Goal: Task Accomplishment & Management: Manage account settings

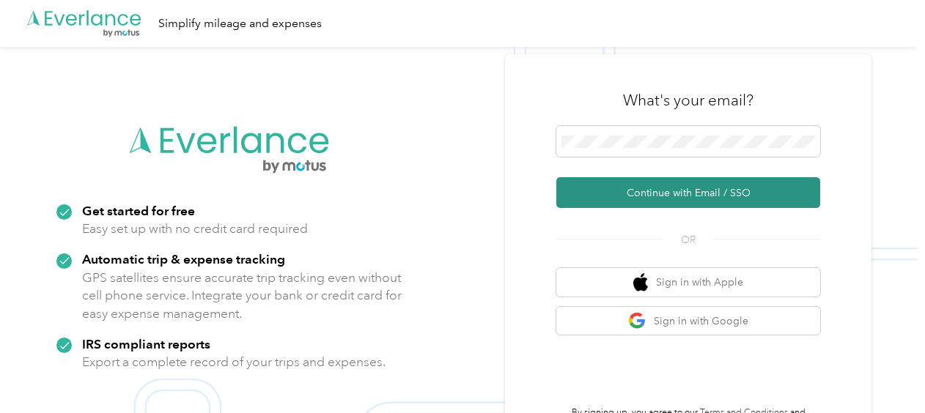
click at [647, 195] on button "Continue with Email / SSO" at bounding box center [688, 192] width 264 height 31
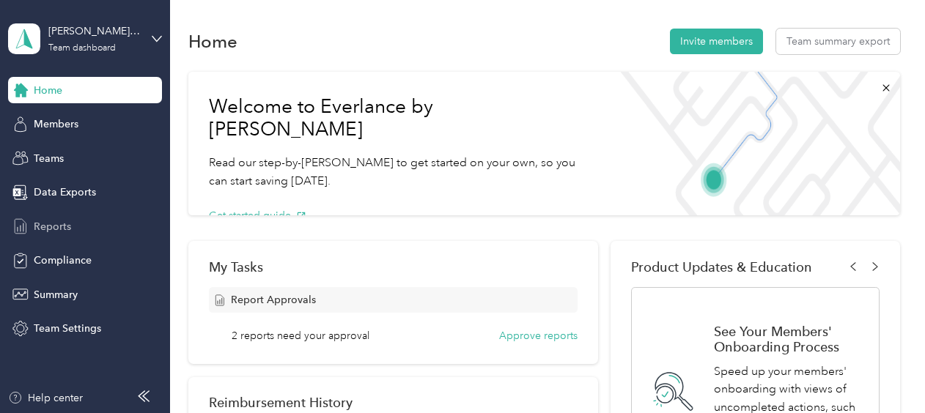
click at [57, 231] on span "Reports" at bounding box center [52, 226] width 37 height 15
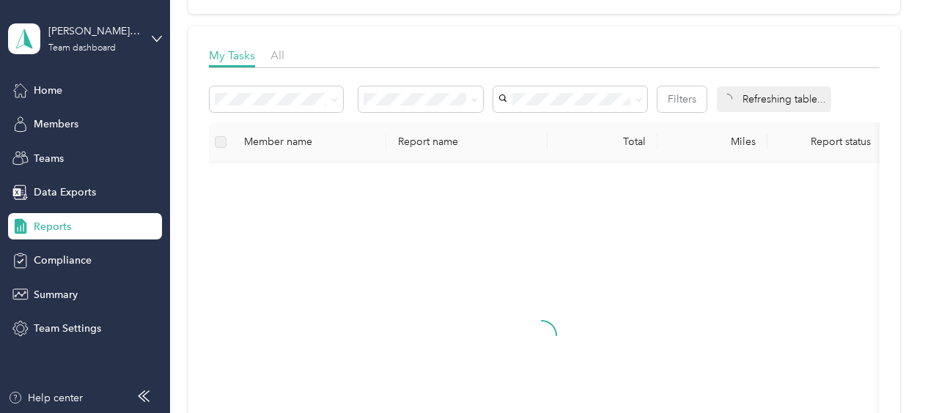
scroll to position [220, 0]
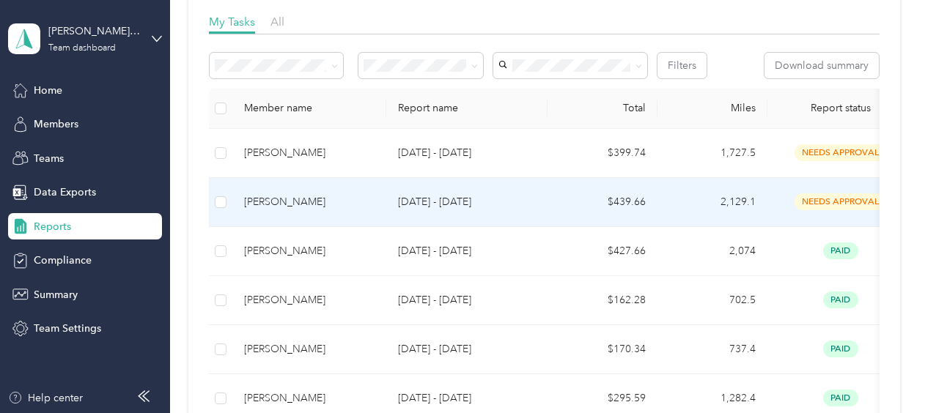
click at [830, 201] on span "needs approval" at bounding box center [841, 202] width 92 height 17
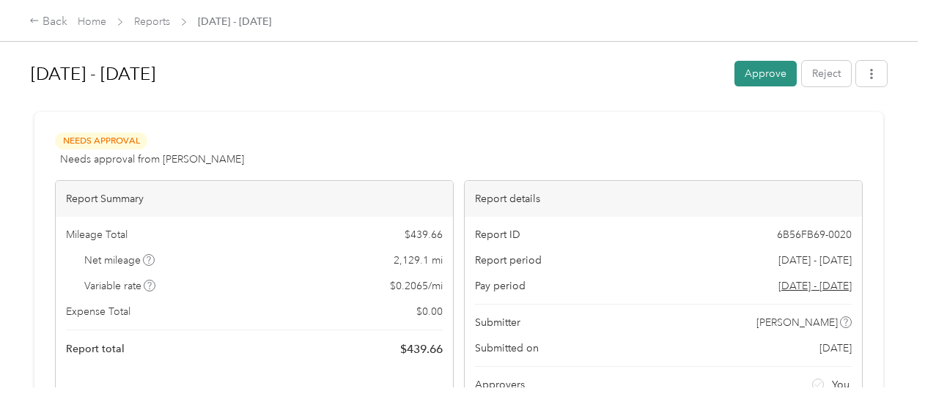
click at [768, 71] on button "Approve" at bounding box center [766, 74] width 62 height 26
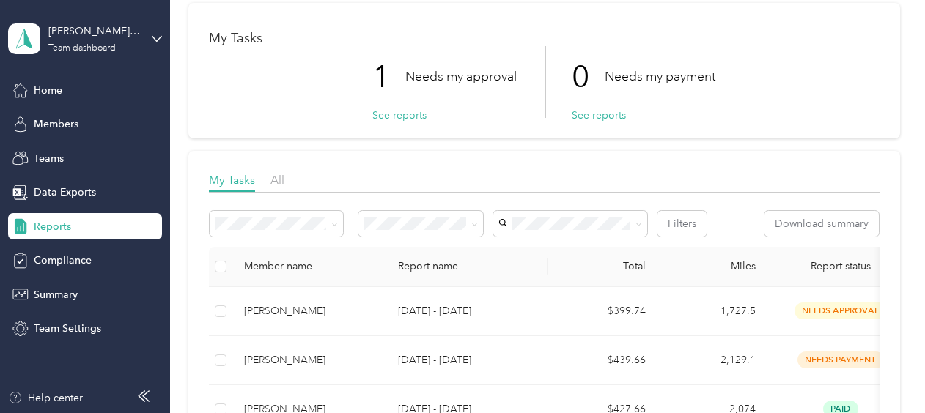
scroll to position [147, 0]
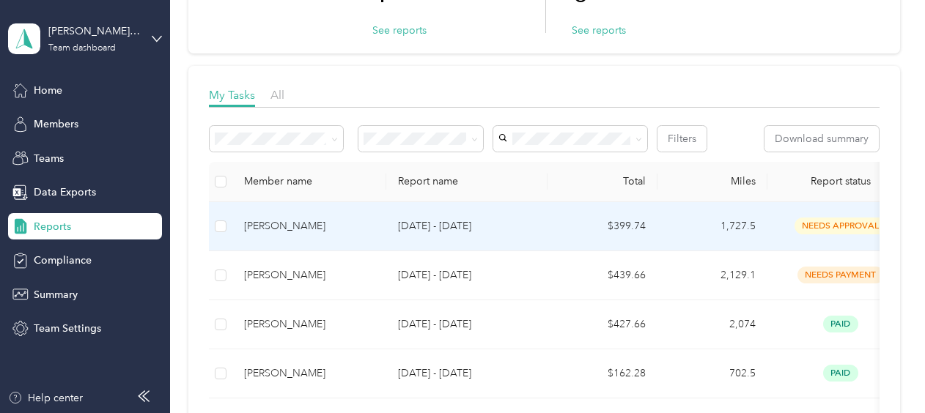
click at [835, 223] on span "needs approval" at bounding box center [841, 226] width 92 height 17
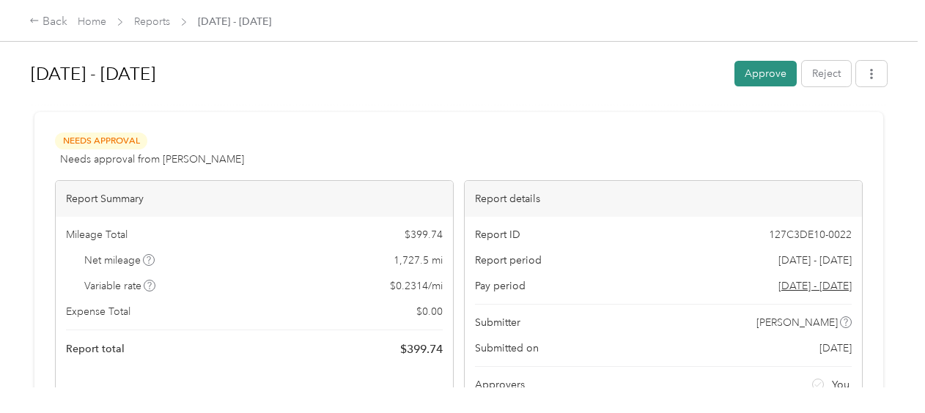
click at [768, 69] on button "Approve" at bounding box center [766, 74] width 62 height 26
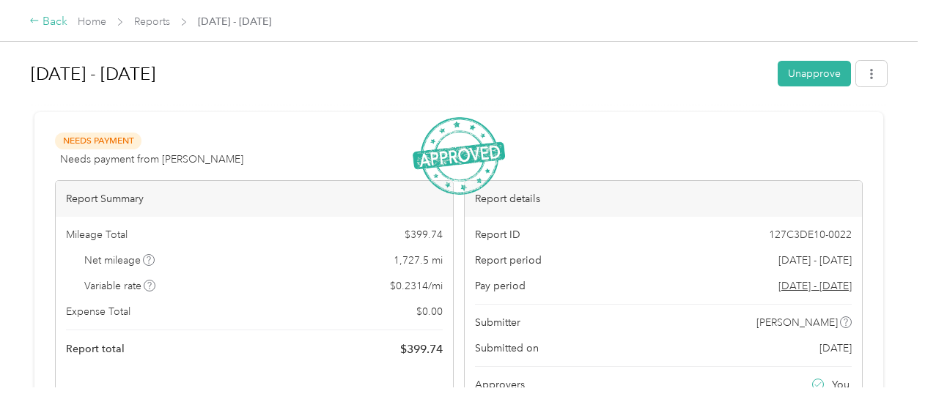
click at [51, 21] on div "Back" at bounding box center [48, 22] width 38 height 18
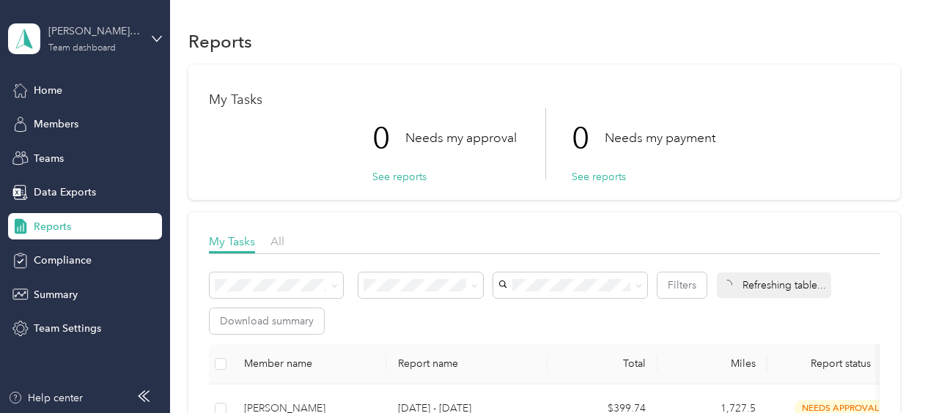
click at [97, 42] on div "[PERSON_NAME][EMAIL_ADDRESS][PERSON_NAME][DOMAIN_NAME] Team dashboard" at bounding box center [94, 37] width 92 height 29
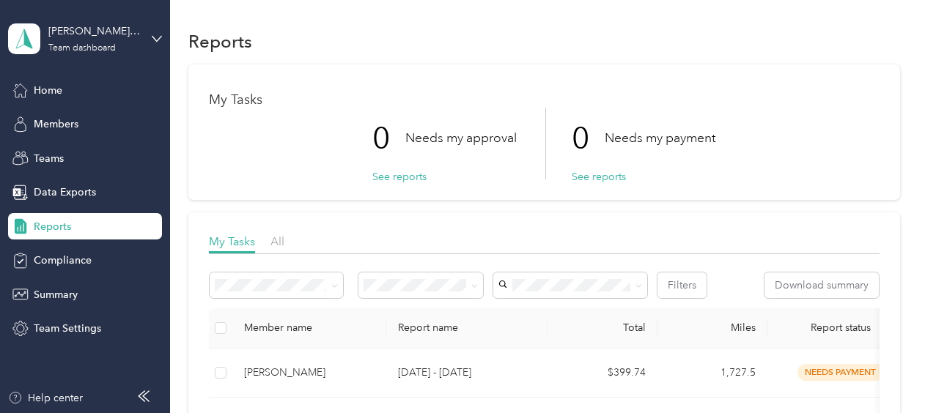
click at [78, 145] on div "Personal dashboard" at bounding box center [245, 154] width 454 height 26
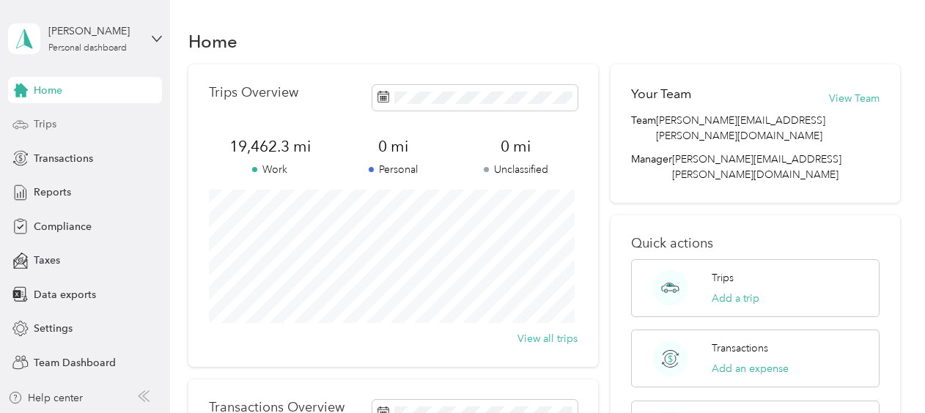
click at [51, 126] on span "Trips" at bounding box center [45, 124] width 23 height 15
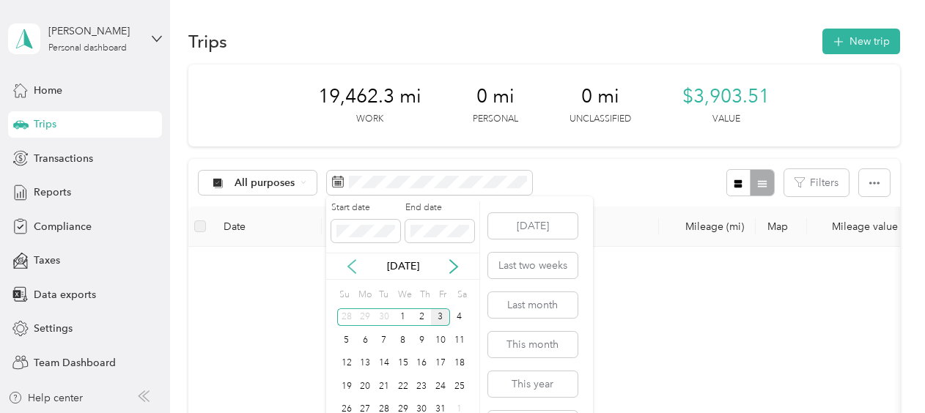
click at [350, 262] on icon at bounding box center [352, 267] width 15 height 15
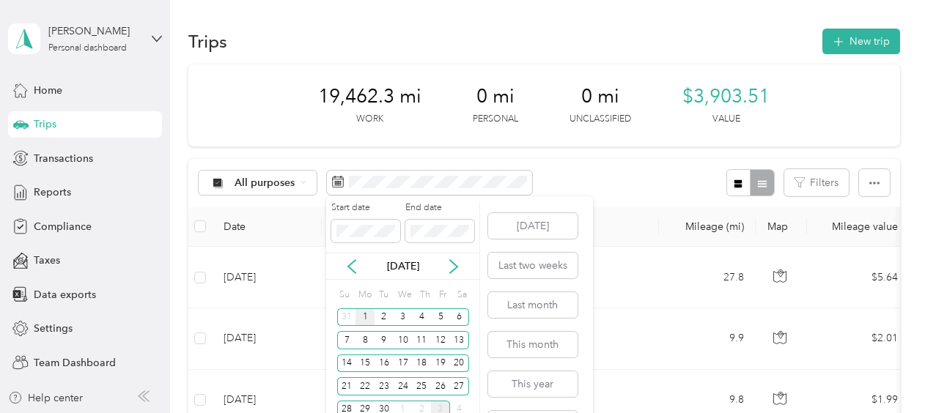
click at [366, 314] on div "1" at bounding box center [365, 318] width 19 height 18
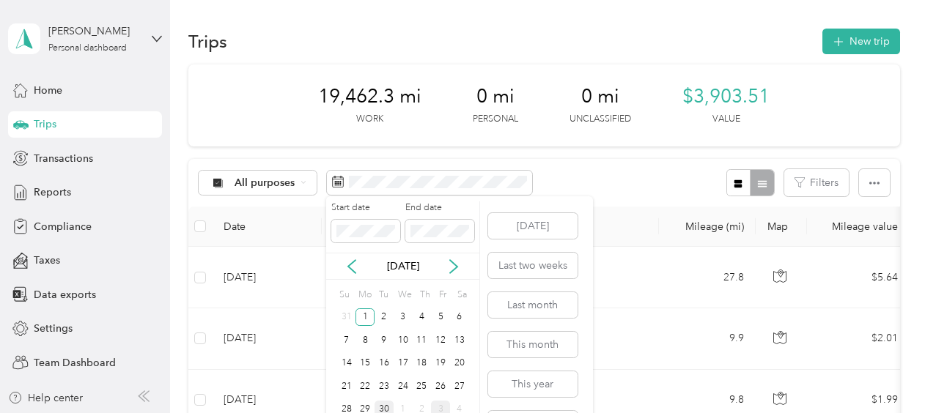
click at [383, 402] on div "30" at bounding box center [384, 410] width 19 height 18
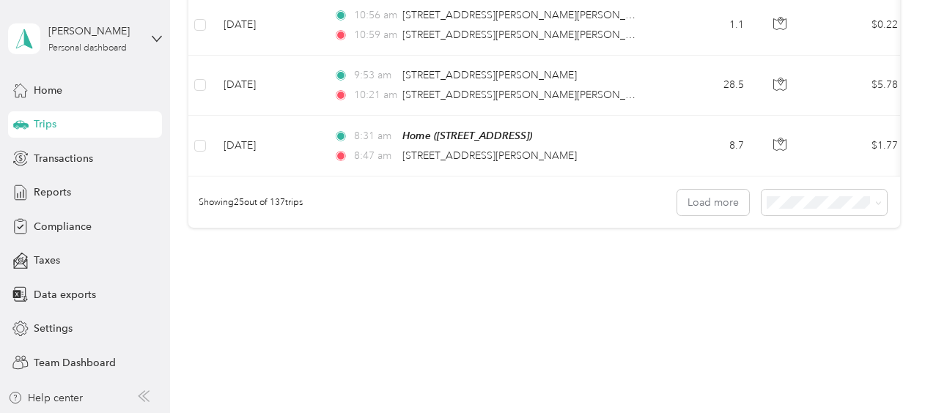
scroll to position [1600, 0]
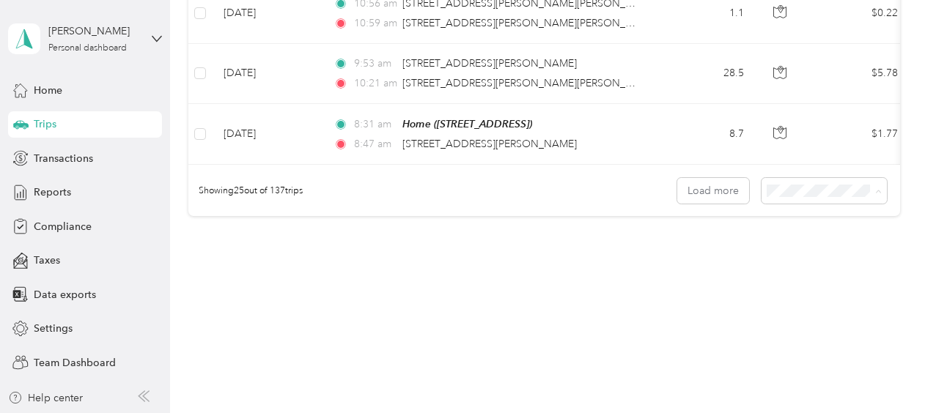
click at [803, 263] on span "100 per load" at bounding box center [798, 263] width 60 height 12
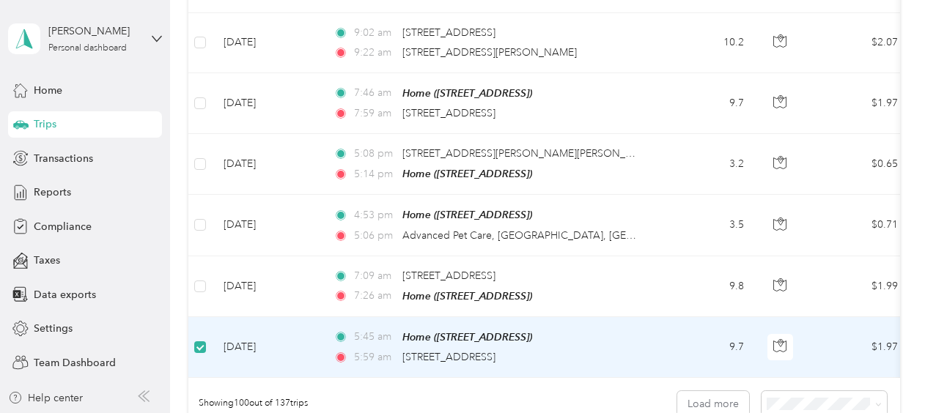
scroll to position [5956, 0]
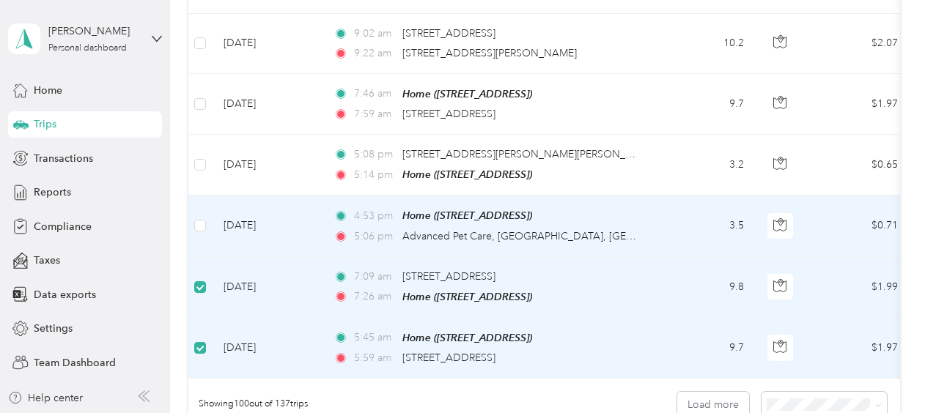
click at [193, 196] on td at bounding box center [199, 226] width 23 height 61
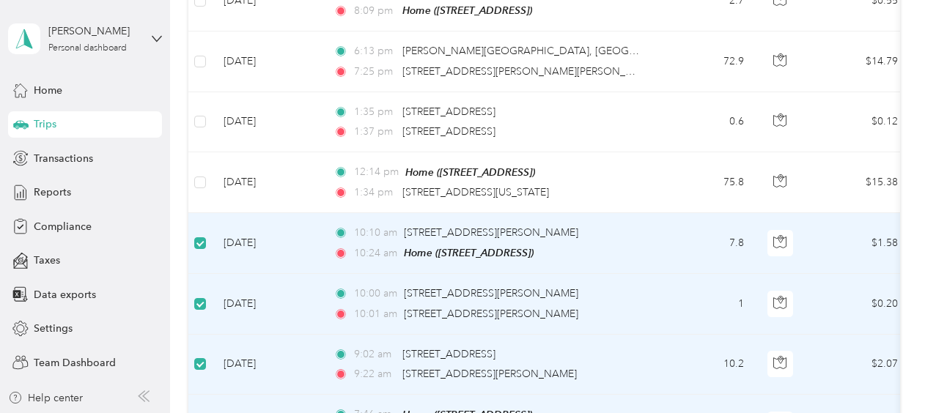
scroll to position [5589, 0]
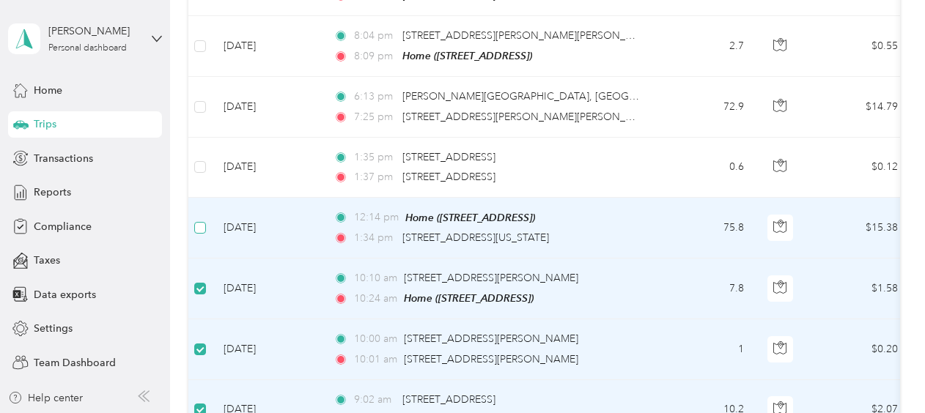
click at [198, 220] on label at bounding box center [200, 228] width 12 height 16
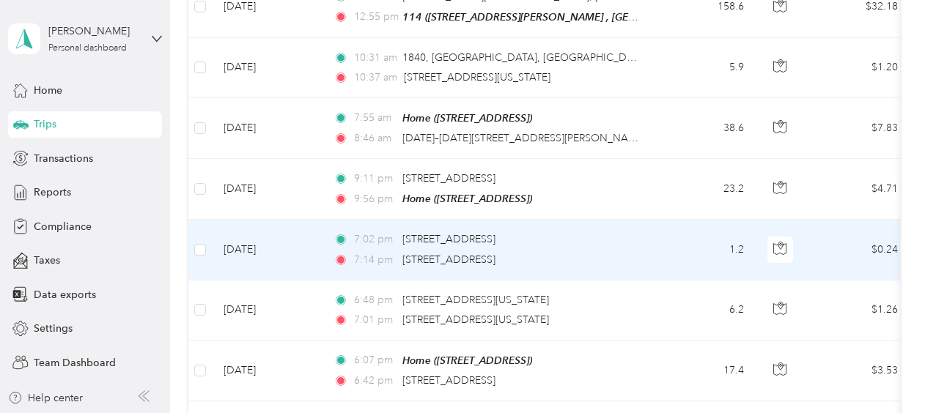
scroll to position [4929, 0]
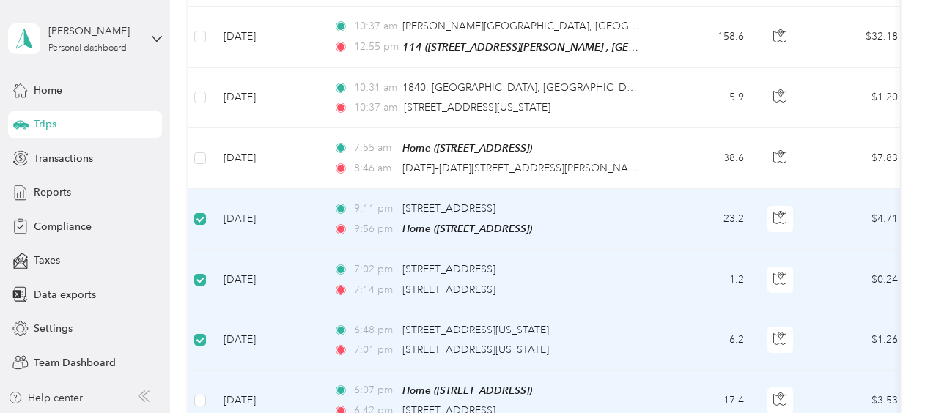
click at [207, 371] on td at bounding box center [199, 401] width 23 height 61
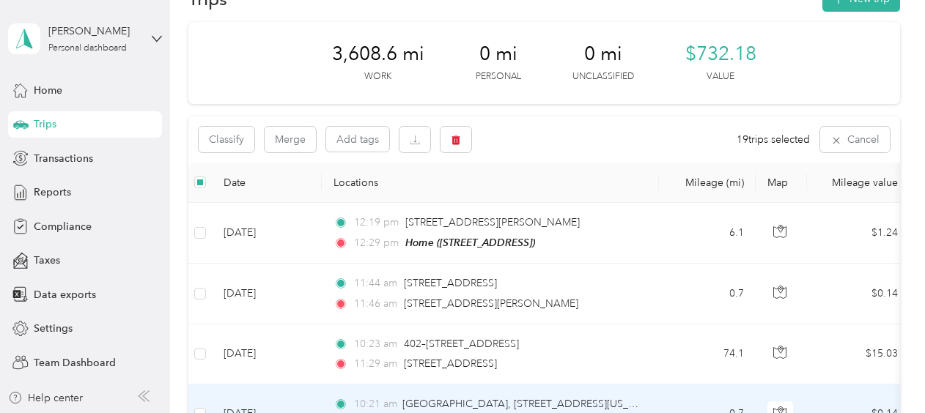
scroll to position [0, 0]
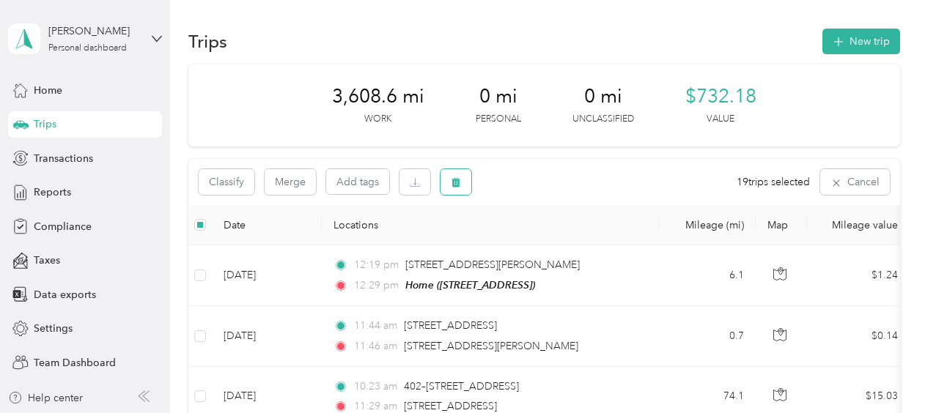
click at [448, 180] on button "button" at bounding box center [456, 182] width 31 height 26
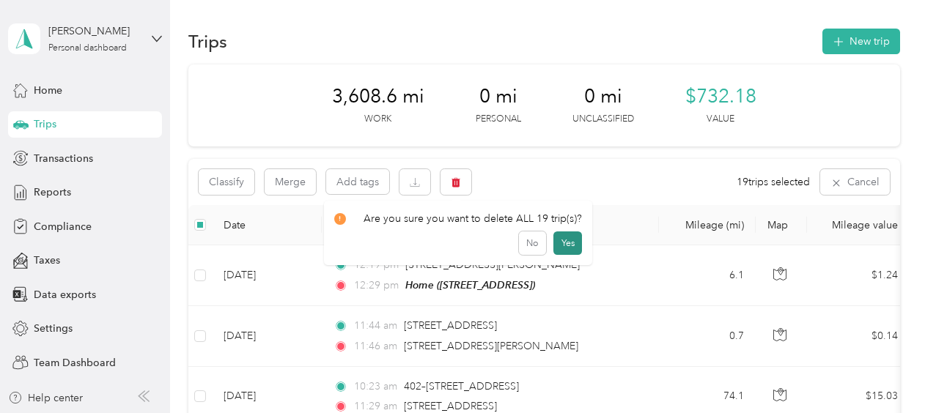
click at [560, 243] on button "Yes" at bounding box center [567, 243] width 29 height 23
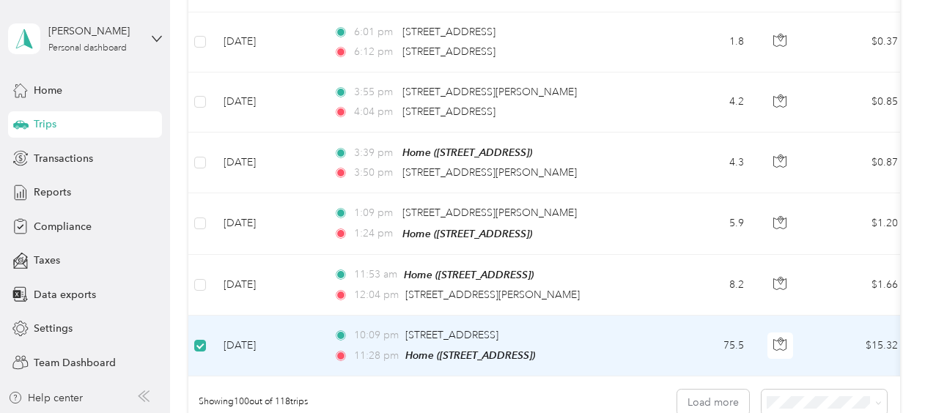
scroll to position [5956, 0]
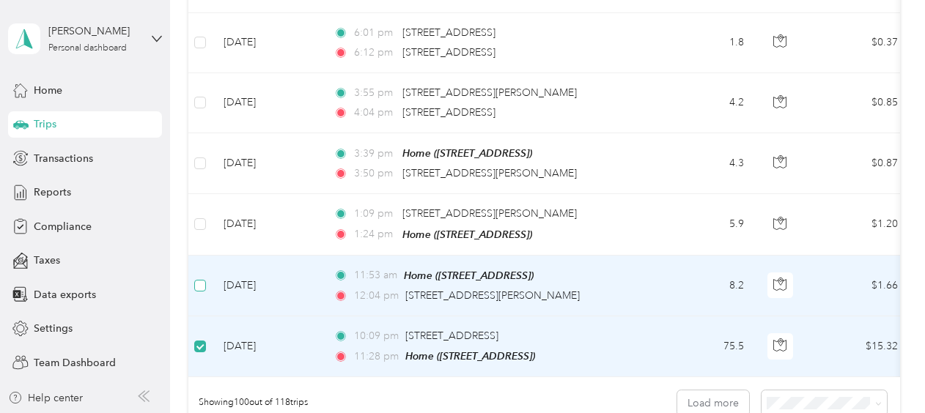
click at [196, 278] on label at bounding box center [200, 286] width 12 height 16
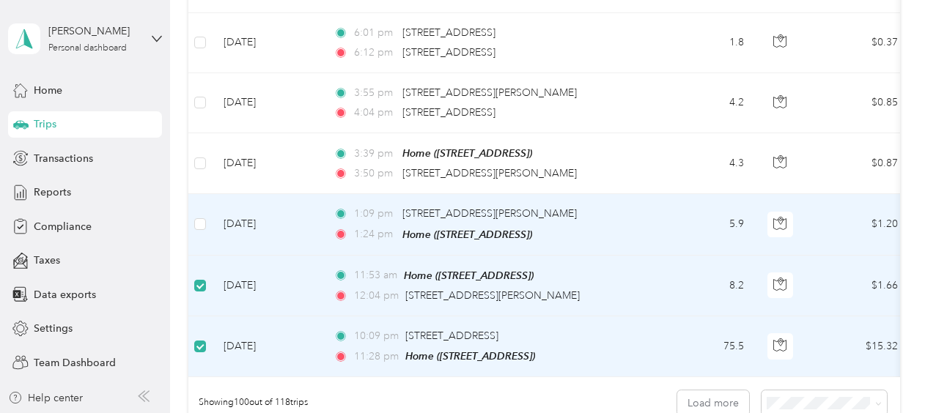
drag, startPoint x: 205, startPoint y: 155, endPoint x: 213, endPoint y: 115, distance: 41.0
click at [207, 194] on td at bounding box center [199, 224] width 23 height 61
click at [204, 216] on label at bounding box center [200, 224] width 12 height 16
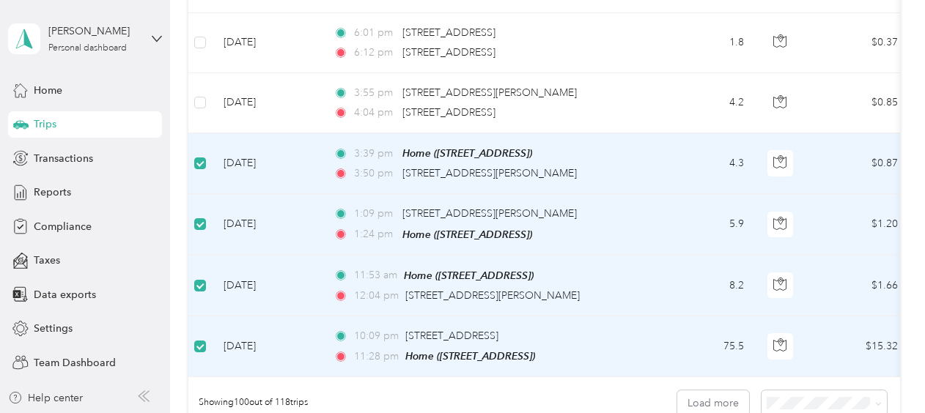
scroll to position [5809, 0]
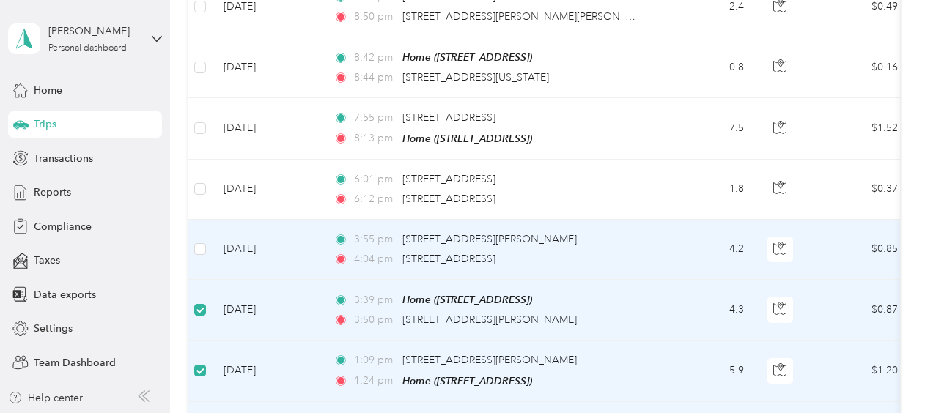
click at [192, 220] on td at bounding box center [199, 250] width 23 height 60
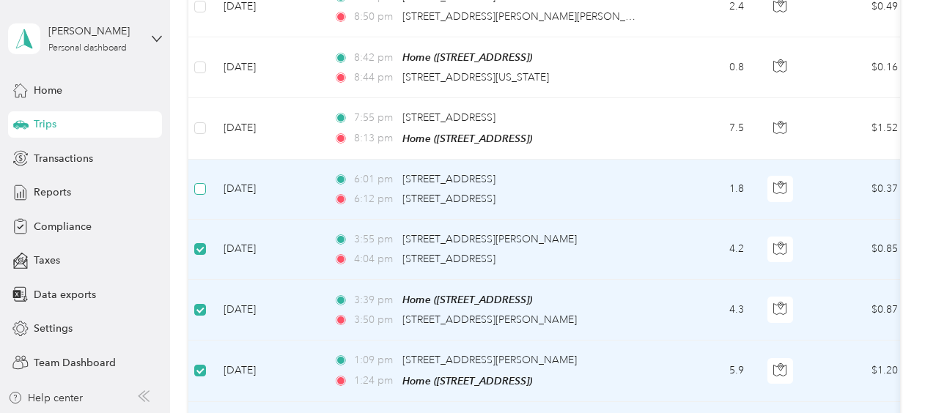
click at [201, 181] on label at bounding box center [200, 189] width 12 height 16
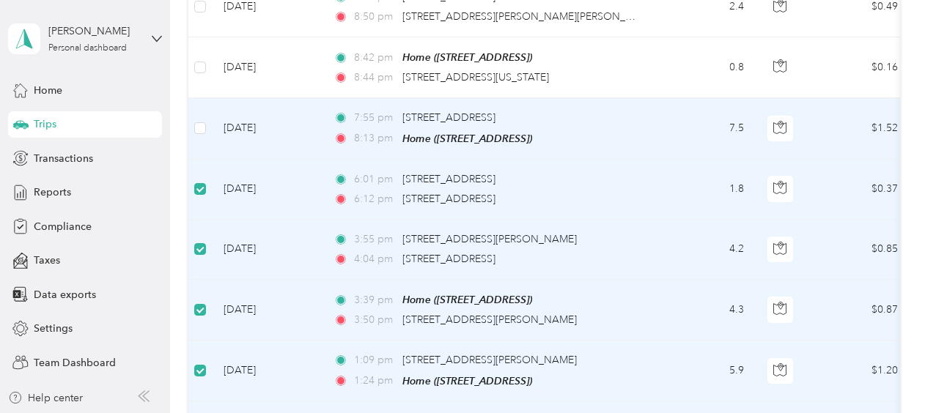
click at [189, 98] on td at bounding box center [199, 128] width 23 height 61
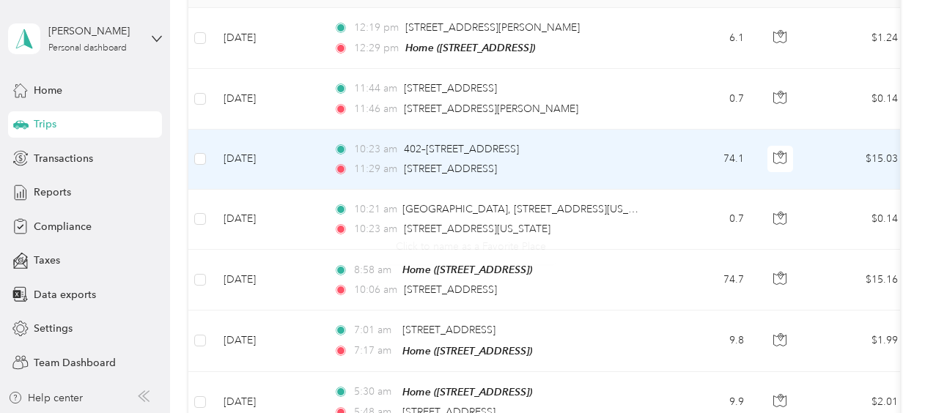
scroll to position [0, 0]
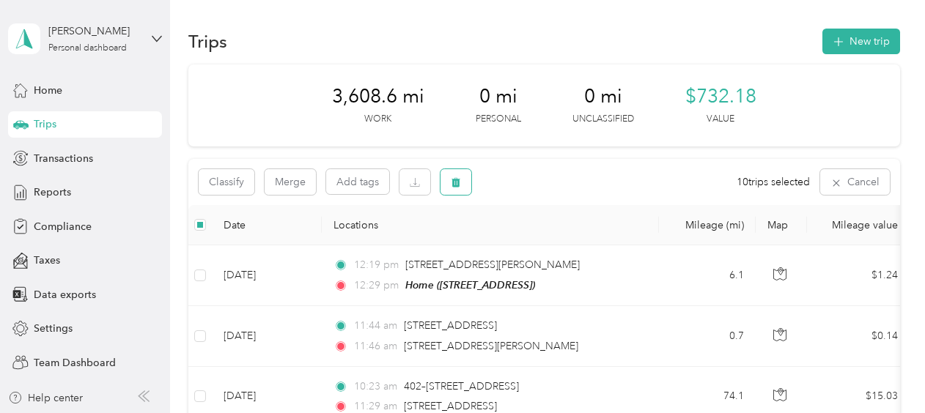
click at [450, 180] on button "button" at bounding box center [456, 182] width 31 height 26
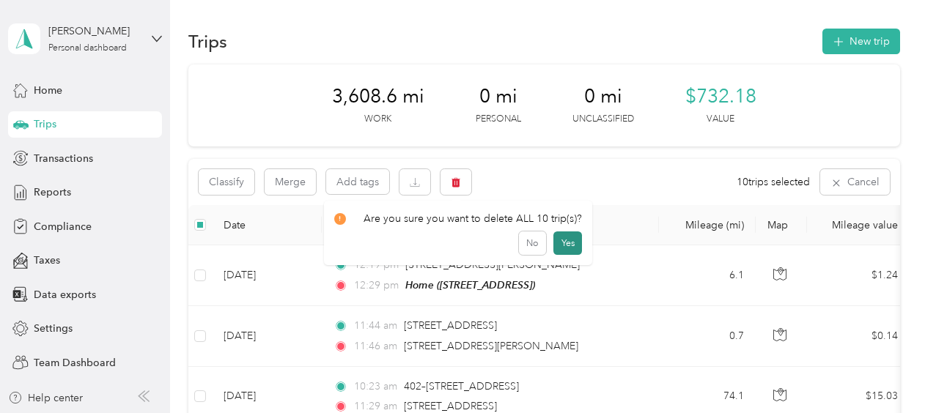
click at [562, 243] on button "Yes" at bounding box center [567, 243] width 29 height 23
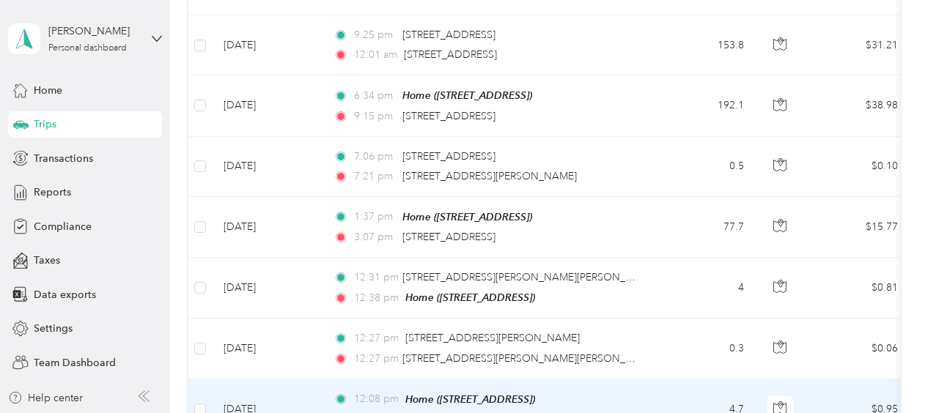
scroll to position [5663, 0]
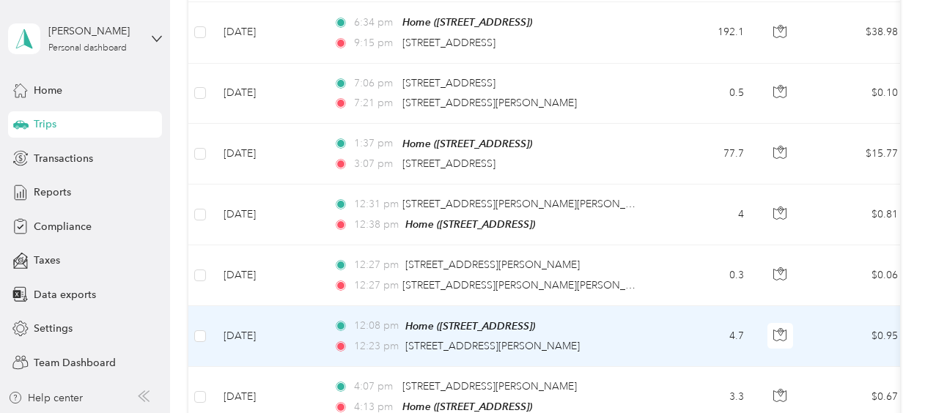
click at [199, 306] on td at bounding box center [199, 336] width 23 height 61
click at [204, 193] on div at bounding box center [656, 206] width 925 height 413
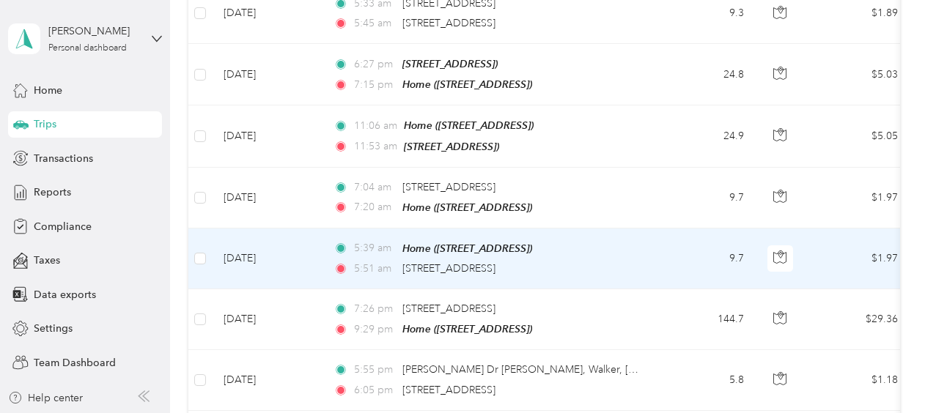
scroll to position [4269, 0]
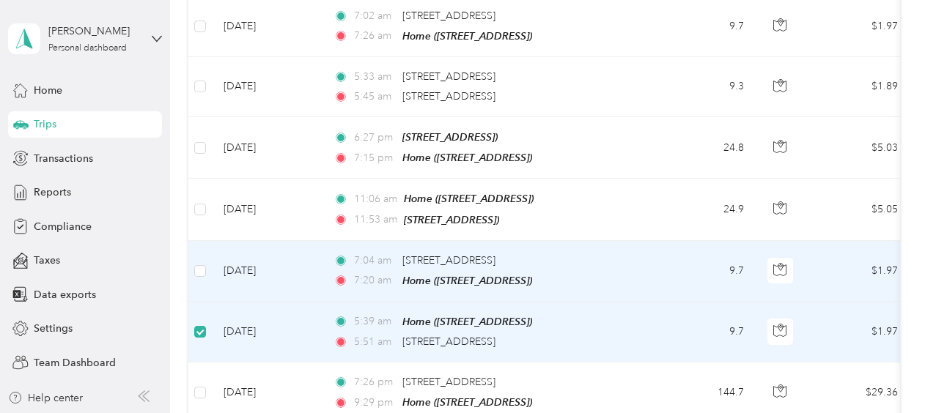
click at [202, 241] on td at bounding box center [199, 271] width 23 height 61
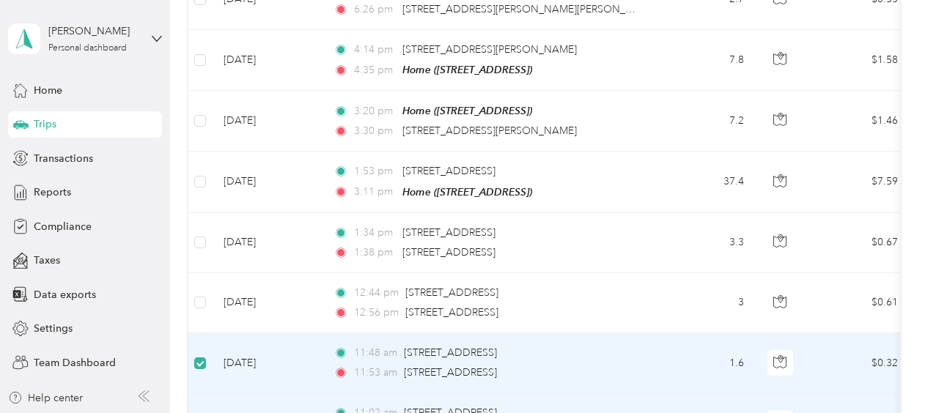
scroll to position [3316, 0]
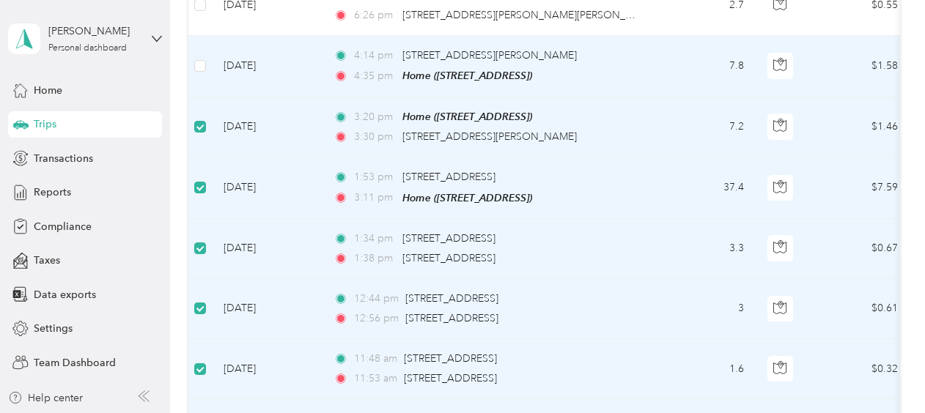
click at [194, 36] on td at bounding box center [199, 66] width 23 height 61
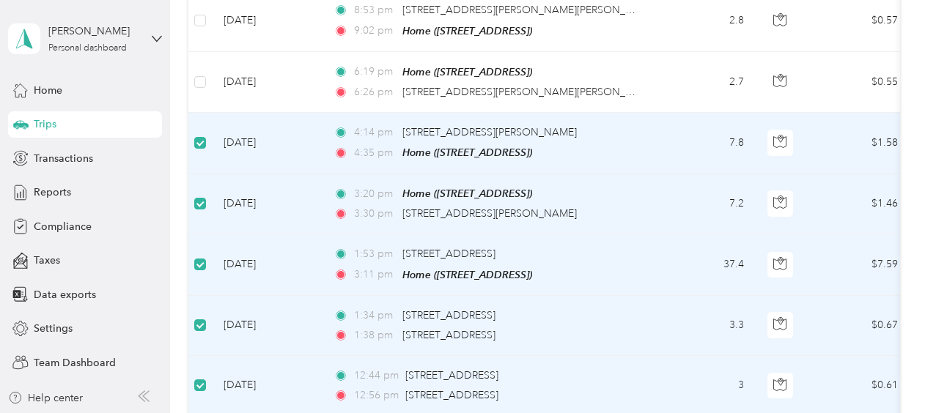
scroll to position [3097, 0]
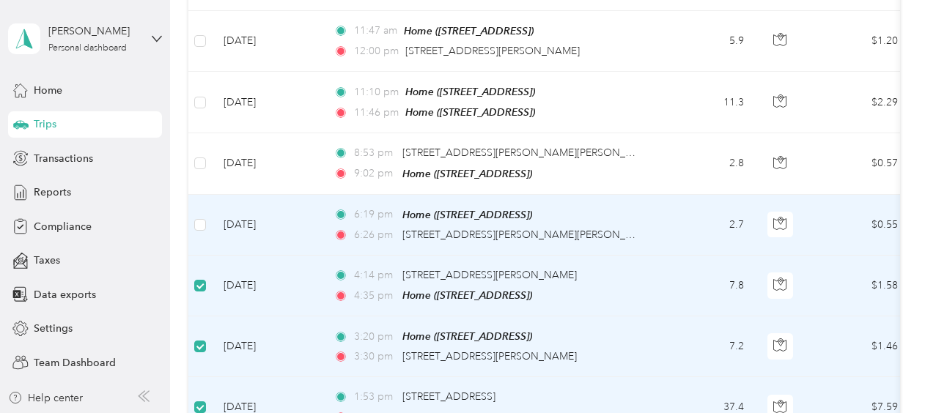
drag, startPoint x: 207, startPoint y: 174, endPoint x: 210, endPoint y: 150, distance: 24.4
click at [207, 195] on td at bounding box center [199, 225] width 23 height 61
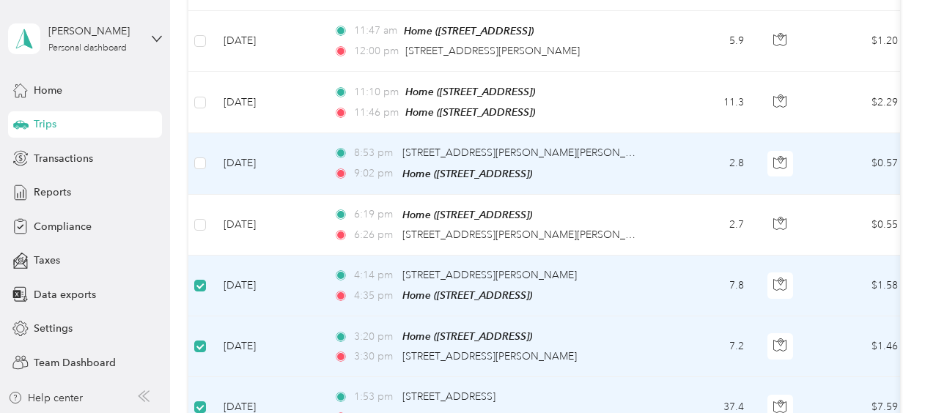
click at [200, 133] on td at bounding box center [199, 163] width 23 height 61
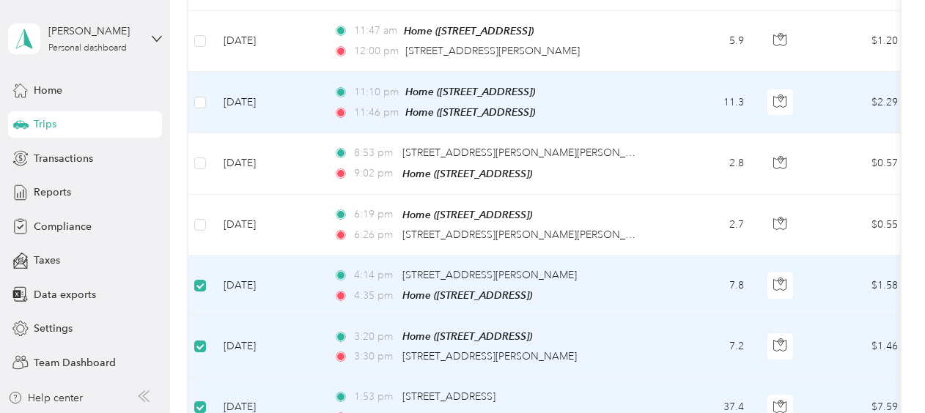
click at [197, 95] on label at bounding box center [200, 103] width 12 height 16
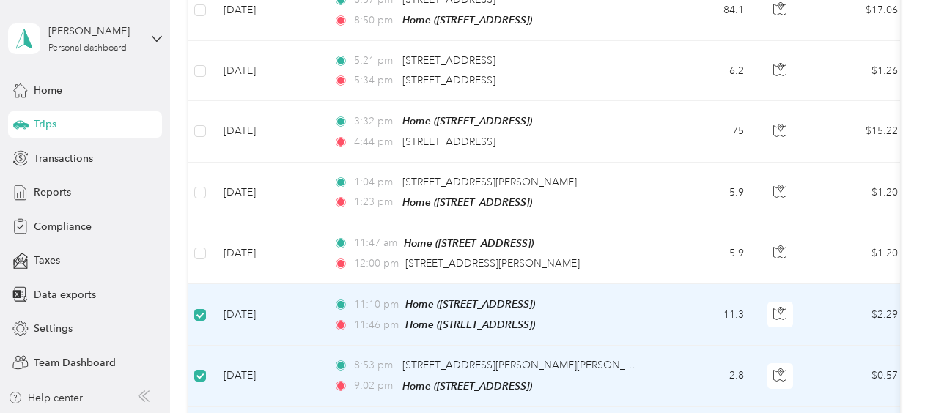
scroll to position [2877, 0]
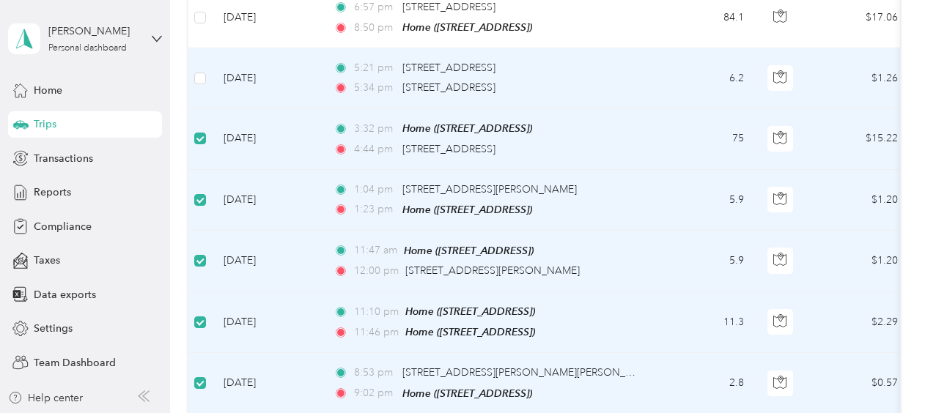
click at [191, 49] on td at bounding box center [199, 78] width 23 height 60
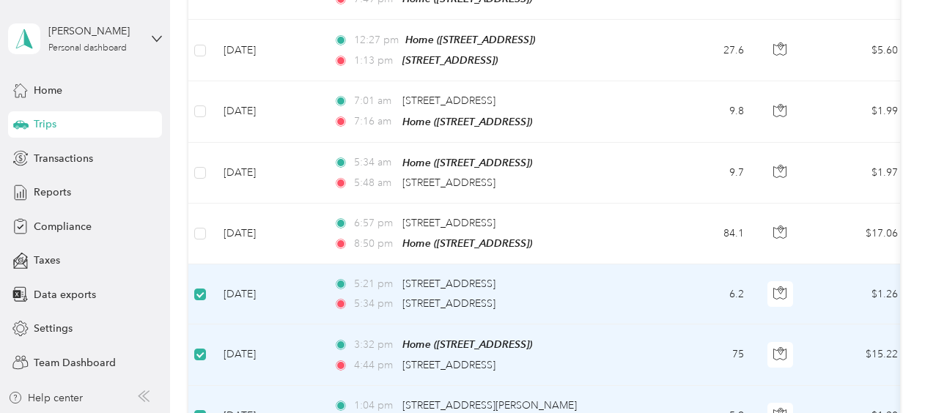
scroll to position [2657, 0]
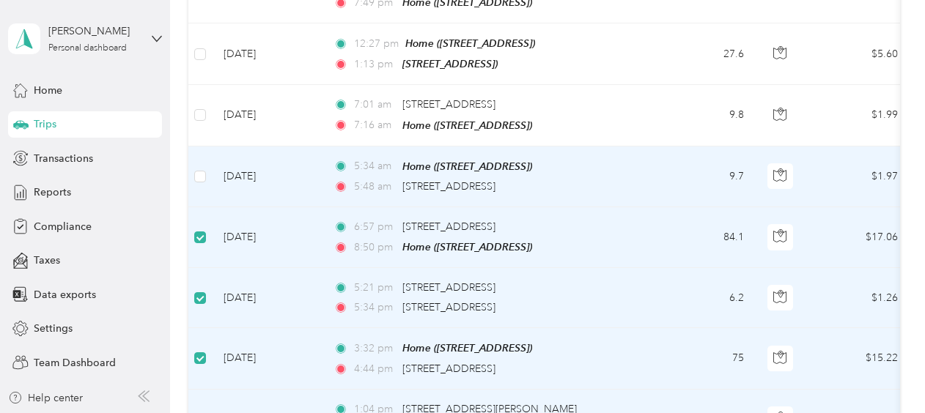
drag, startPoint x: 207, startPoint y: 139, endPoint x: 207, endPoint y: 126, distance: 12.5
click at [207, 147] on td at bounding box center [199, 177] width 23 height 61
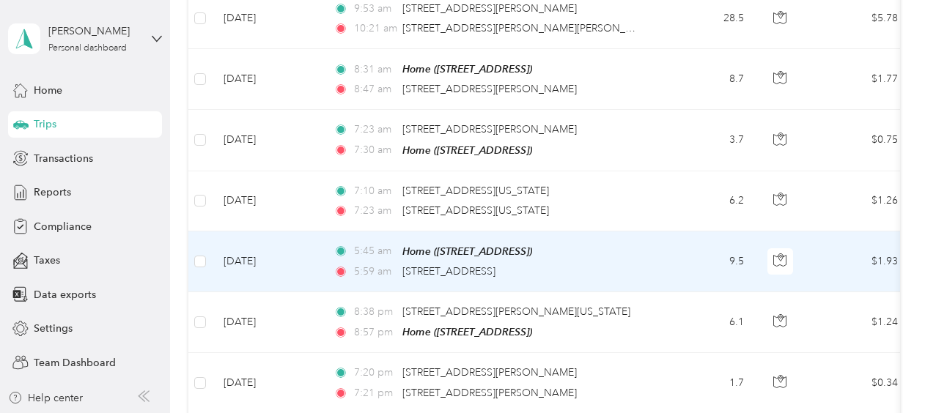
scroll to position [1630, 0]
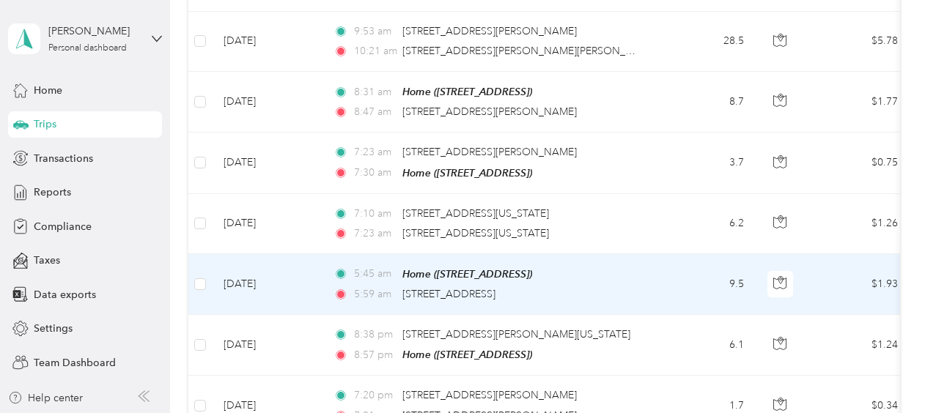
click at [198, 276] on label at bounding box center [200, 284] width 12 height 16
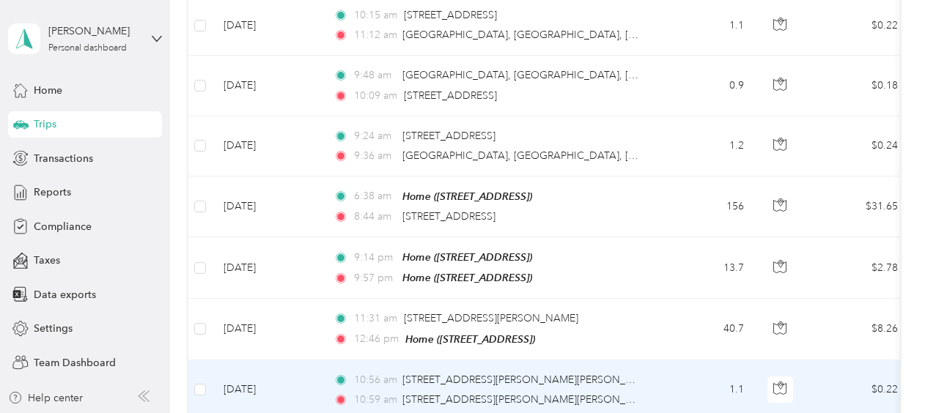
scroll to position [1191, 0]
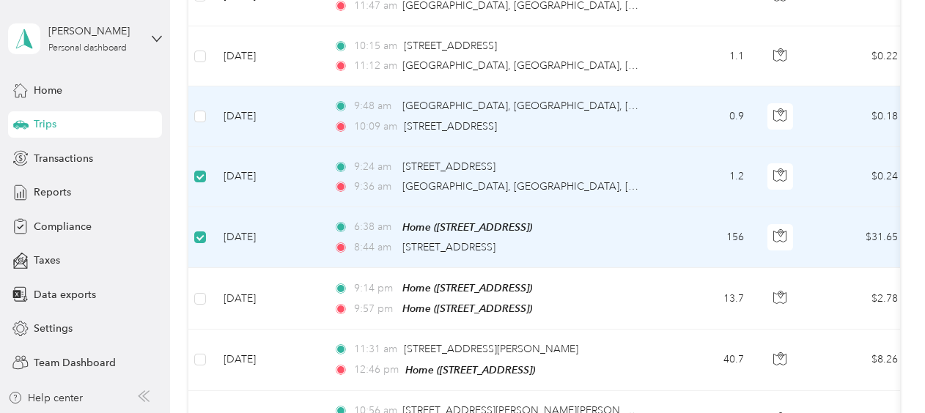
click at [201, 108] on label at bounding box center [200, 116] width 12 height 16
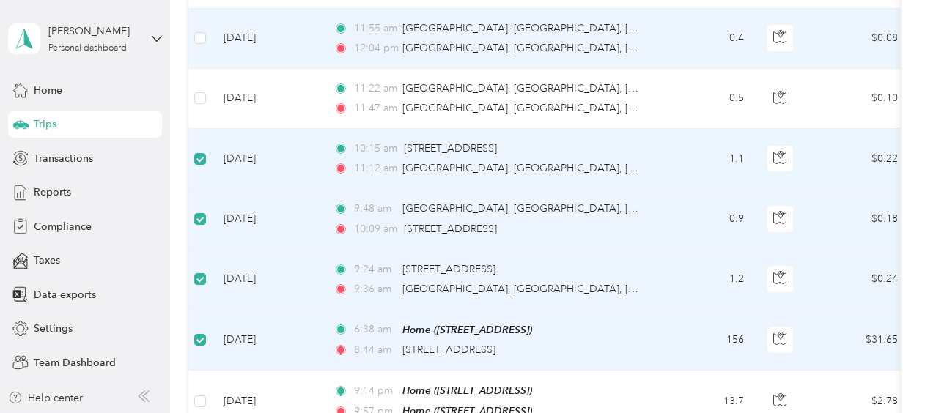
scroll to position [1044, 0]
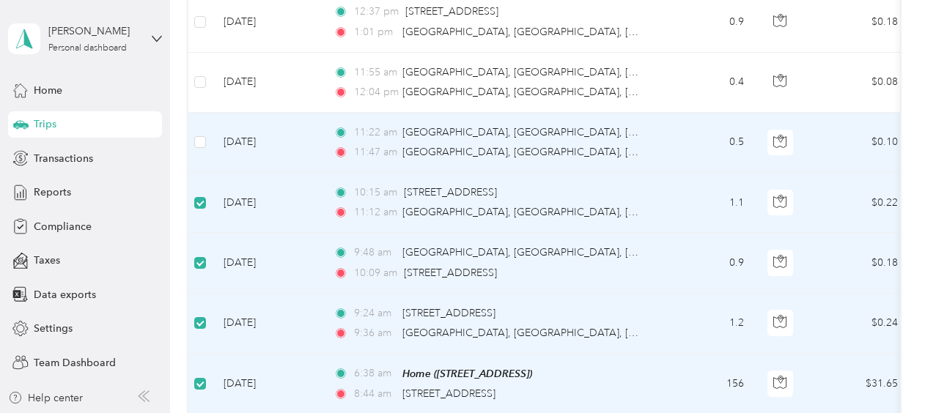
click at [199, 134] on label at bounding box center [200, 142] width 12 height 16
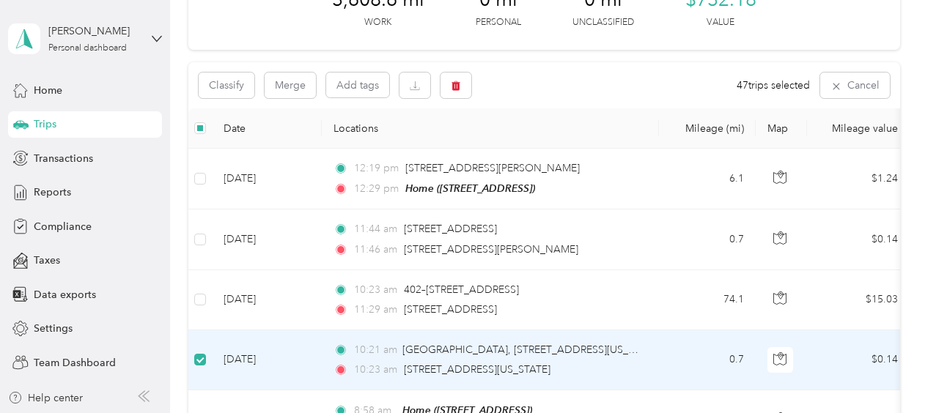
scroll to position [91, 0]
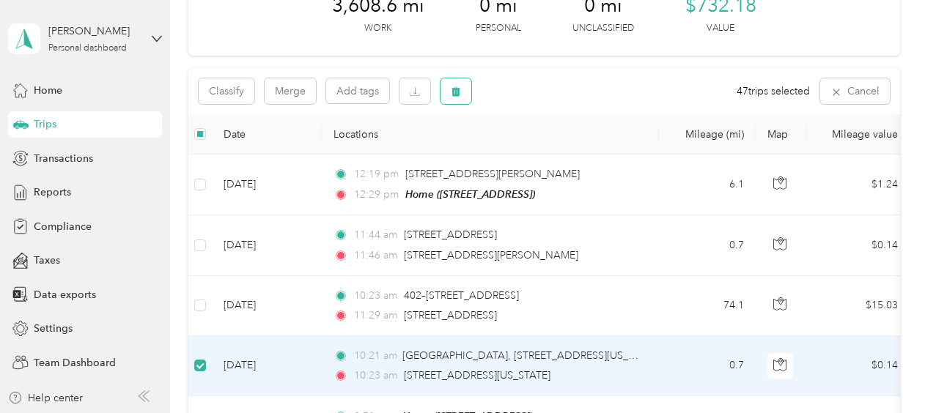
click at [456, 91] on icon "button" at bounding box center [456, 92] width 9 height 10
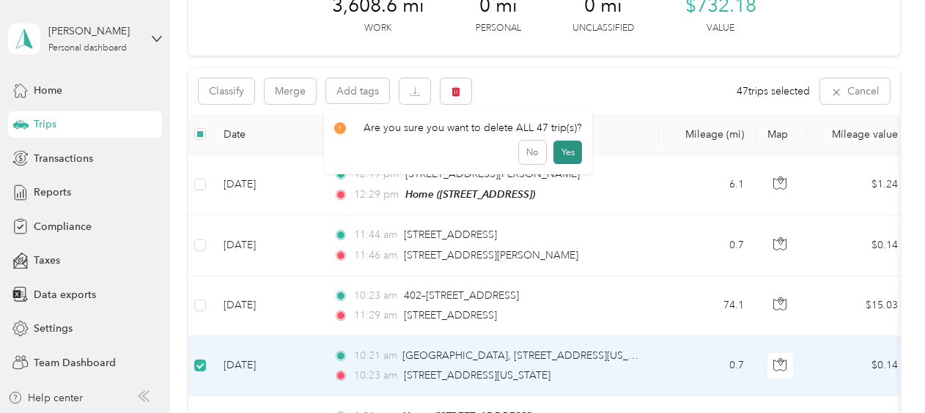
click at [562, 147] on button "Yes" at bounding box center [567, 152] width 29 height 23
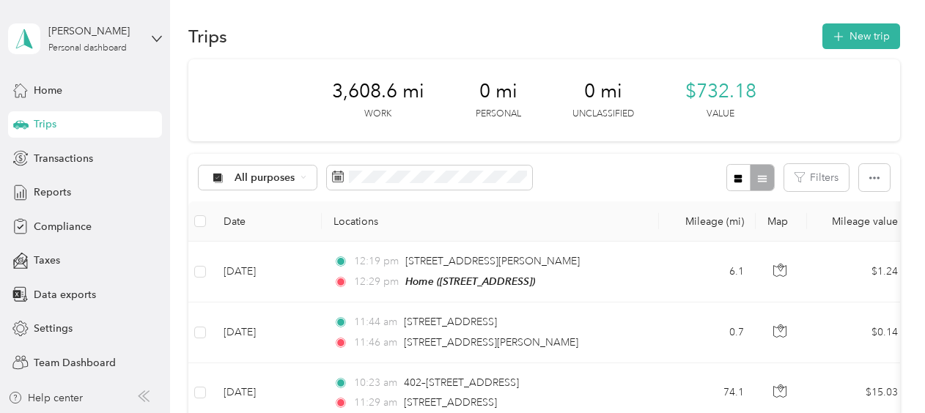
scroll to position [0, 0]
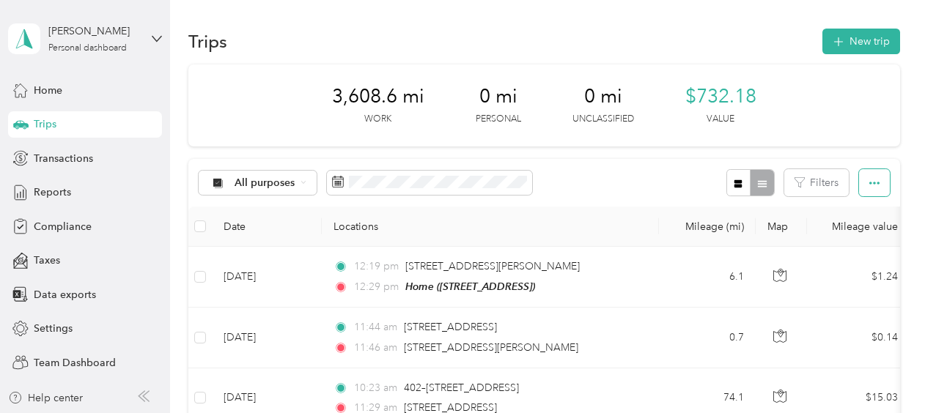
click at [869, 183] on icon "button" at bounding box center [874, 183] width 10 height 10
click at [309, 179] on div "All purposes" at bounding box center [258, 183] width 119 height 25
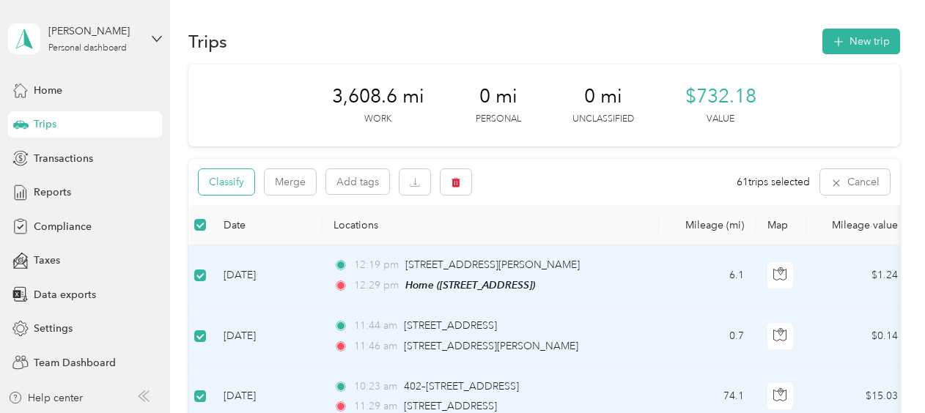
click at [238, 181] on button "Classify" at bounding box center [227, 182] width 56 height 26
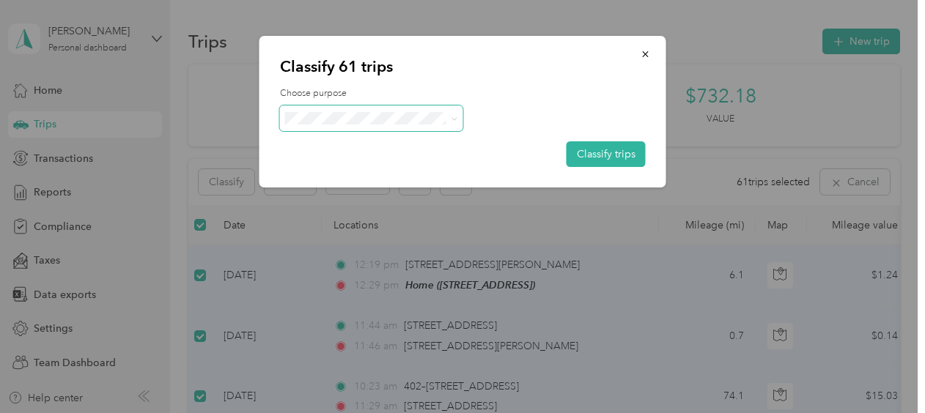
click at [458, 116] on span at bounding box center [371, 119] width 183 height 26
click at [452, 114] on span at bounding box center [454, 118] width 7 height 12
click at [415, 148] on span "Convergint Technologies" at bounding box center [384, 142] width 136 height 15
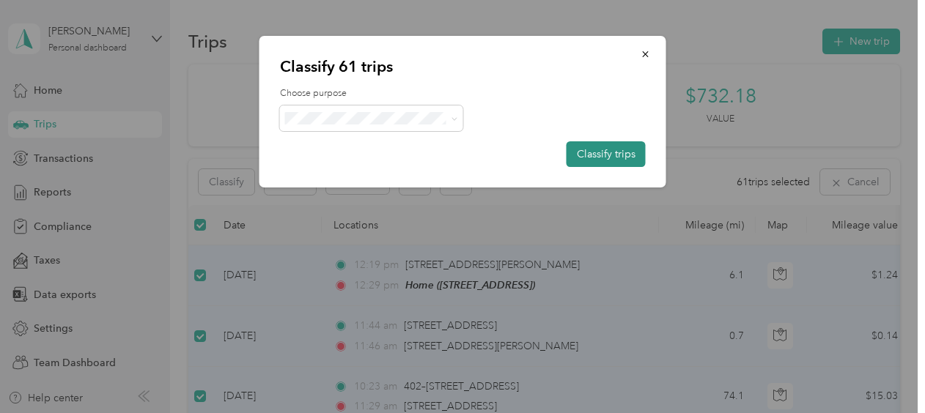
click at [595, 158] on button "Classify trips" at bounding box center [606, 154] width 79 height 26
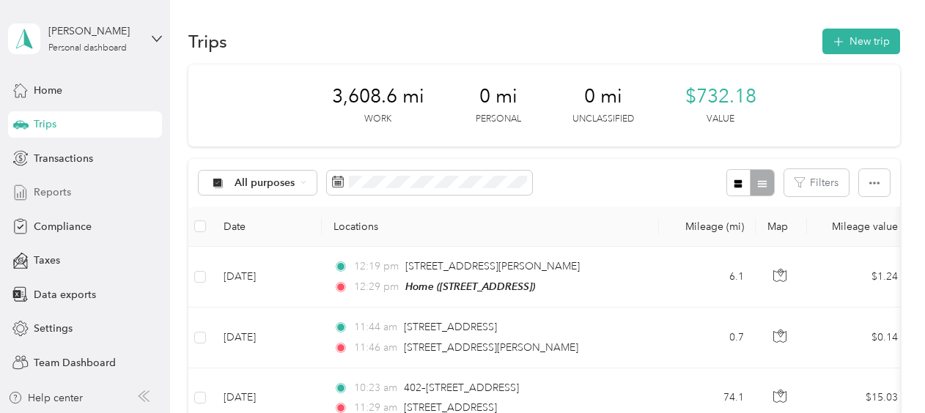
click at [63, 188] on span "Reports" at bounding box center [52, 192] width 37 height 15
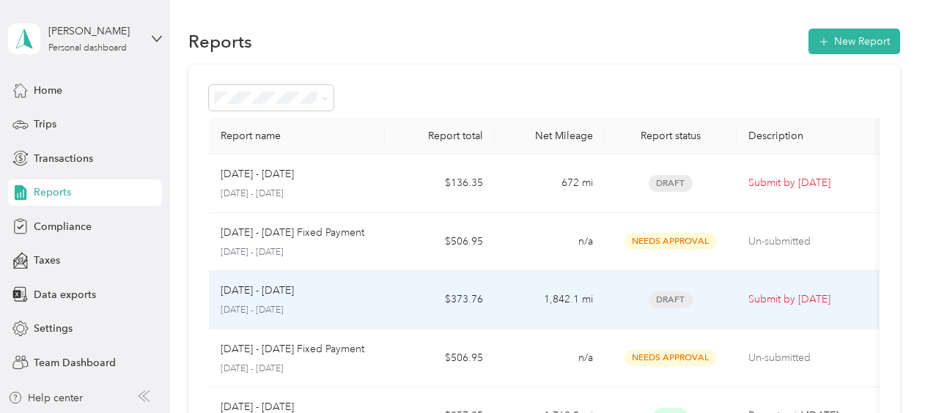
click at [411, 302] on td "$373.76" at bounding box center [440, 300] width 110 height 59
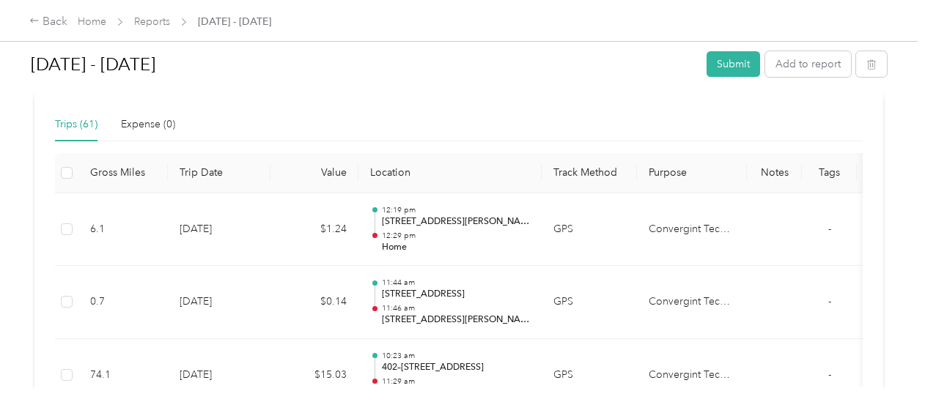
scroll to position [367, 0]
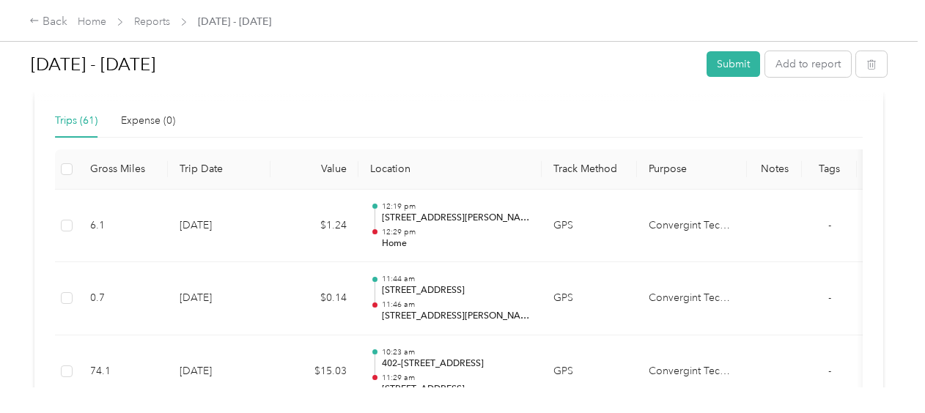
click at [207, 169] on th "Trip Date" at bounding box center [219, 170] width 103 height 40
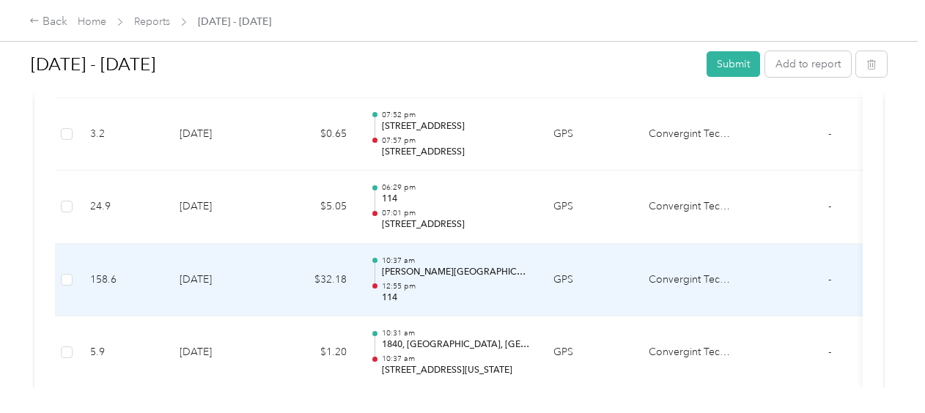
scroll to position [2723, 0]
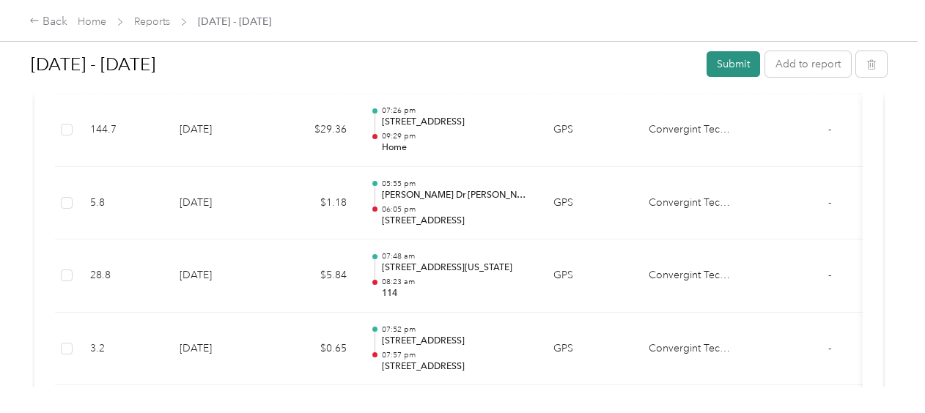
click at [729, 60] on button "Submit" at bounding box center [734, 64] width 54 height 26
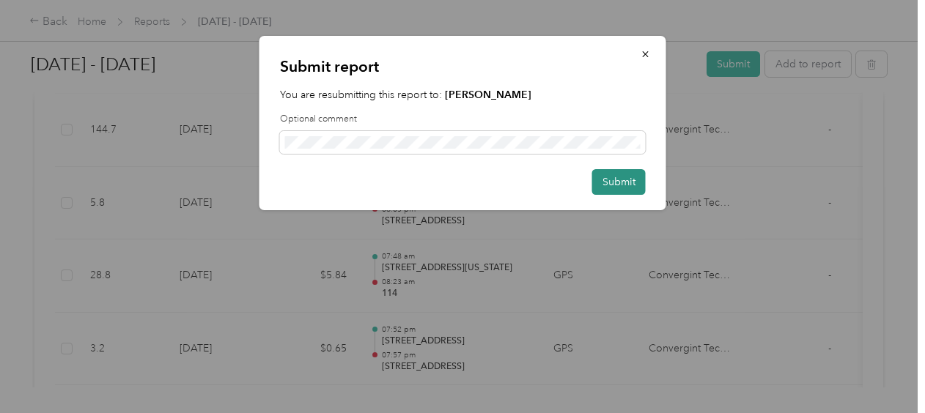
drag, startPoint x: 644, startPoint y: 182, endPoint x: 636, endPoint y: 180, distance: 7.7
click at [640, 182] on button "Submit" at bounding box center [619, 182] width 54 height 26
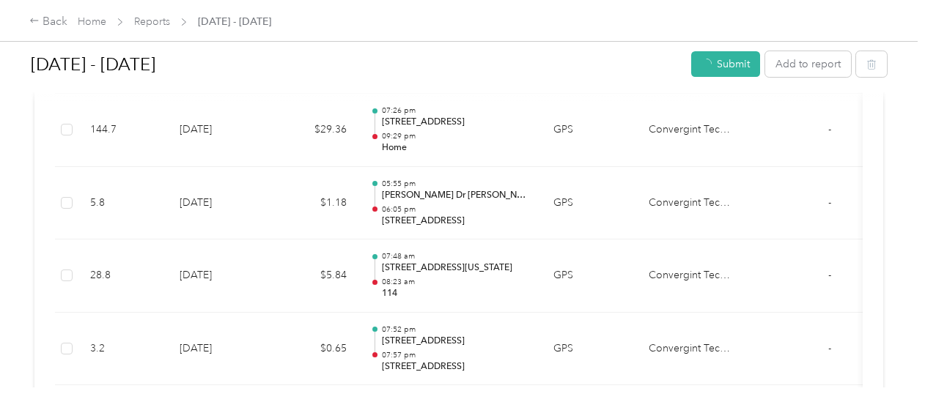
scroll to position [2687, 0]
